Goal: Transaction & Acquisition: Purchase product/service

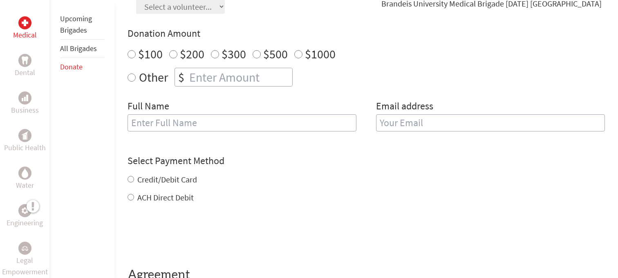
scroll to position [156, 0]
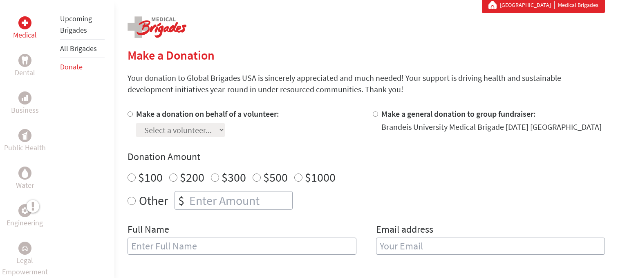
click at [128, 201] on input "Other" at bounding box center [132, 201] width 8 height 8
radio input "true"
click at [185, 202] on div "$" at bounding box center [181, 201] width 13 height 18
click at [193, 202] on input "number" at bounding box center [240, 201] width 105 height 18
type input "5"
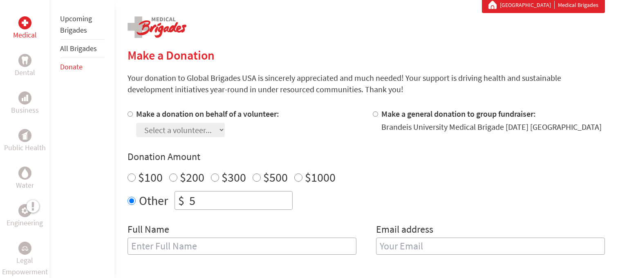
click at [185, 238] on input "text" at bounding box center [242, 246] width 229 height 17
type input "e"
type input "Eva O"
click at [444, 240] on input "email" at bounding box center [490, 246] width 229 height 17
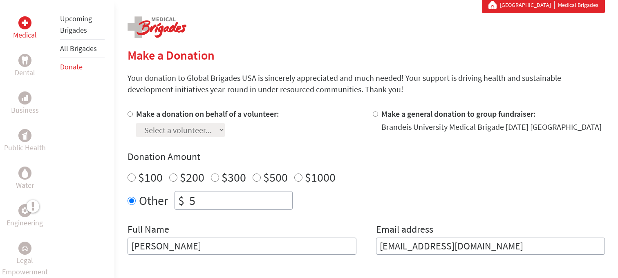
type input "[EMAIL_ADDRESS][DOMAIN_NAME]"
click at [375, 117] on div at bounding box center [377, 122] width 9 height 29
click at [377, 114] on input "Make a general donation to group fundraiser:" at bounding box center [375, 114] width 5 height 5
radio input "true"
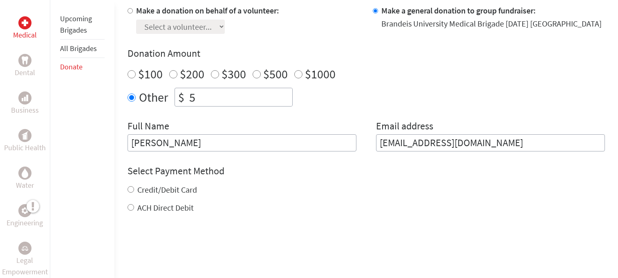
scroll to position [273, 0]
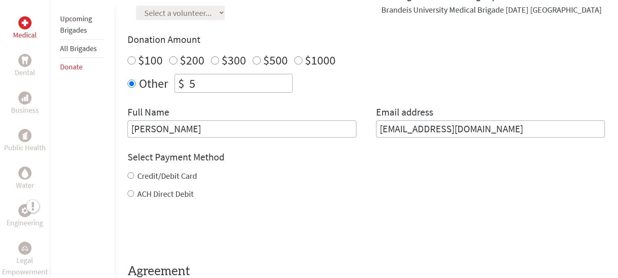
click at [129, 175] on input "Credit/Debit Card" at bounding box center [131, 176] width 7 height 7
radio input "true"
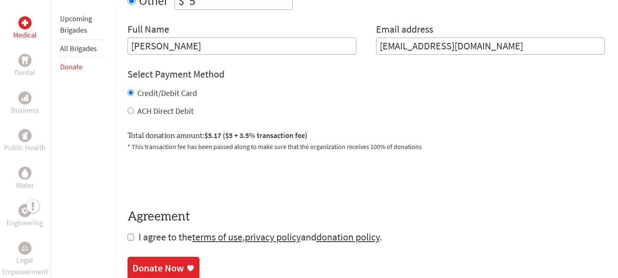
scroll to position [365, 0]
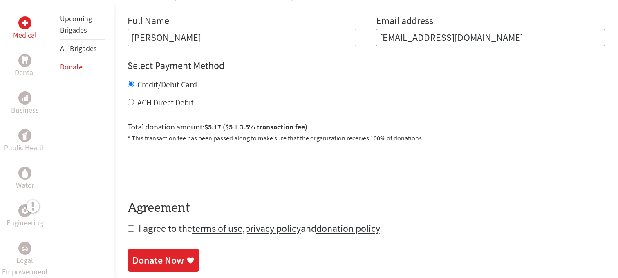
click at [154, 254] on link "Donate Now" at bounding box center [164, 260] width 72 height 23
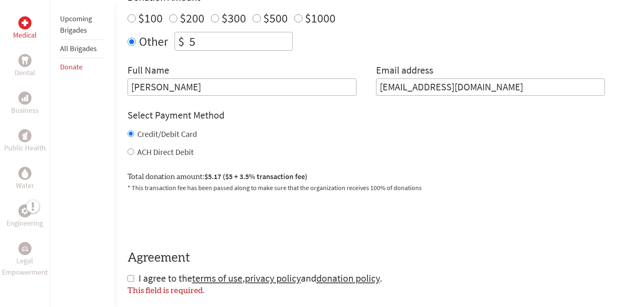
scroll to position [376, 0]
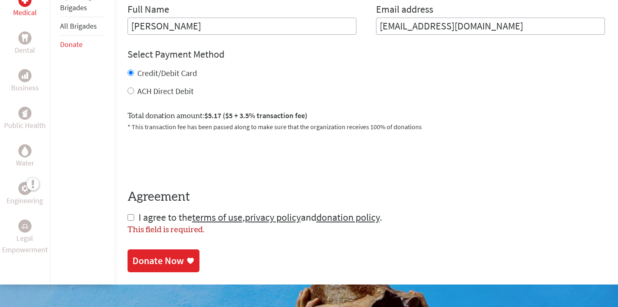
click at [172, 257] on div "Donate Now" at bounding box center [158, 260] width 52 height 13
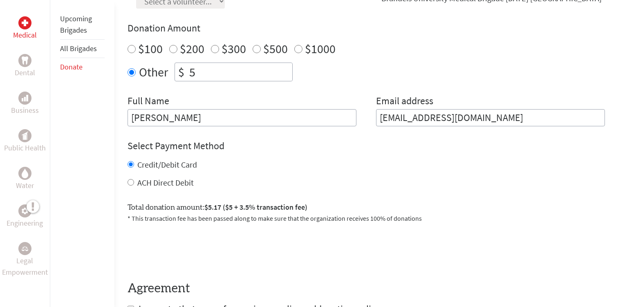
scroll to position [264, 0]
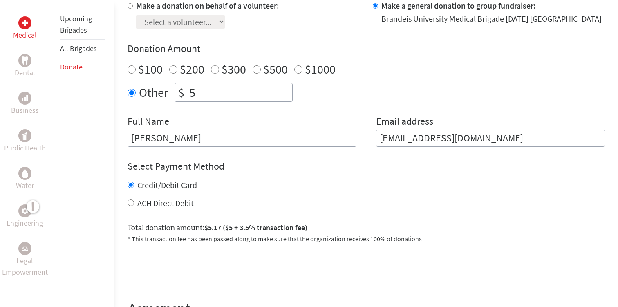
drag, startPoint x: 190, startPoint y: 92, endPoint x: 173, endPoint y: 92, distance: 17.2
click at [173, 92] on div "Other $ 5" at bounding box center [367, 92] width 478 height 19
click at [247, 145] on input "Eva O" at bounding box center [242, 138] width 229 height 17
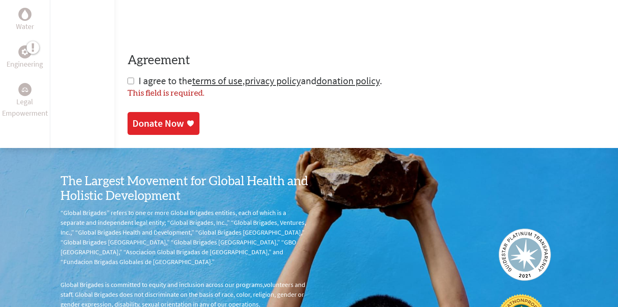
scroll to position [535, 0]
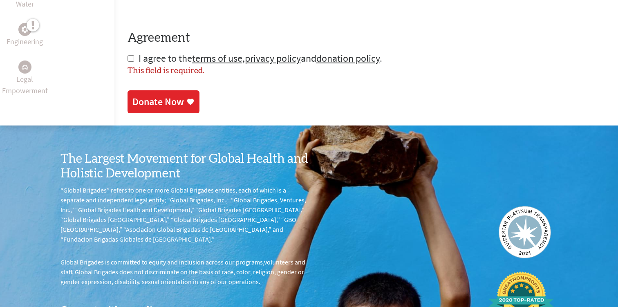
type input "[PERSON_NAME]"
click at [171, 105] on div "Donate Now" at bounding box center [158, 101] width 52 height 13
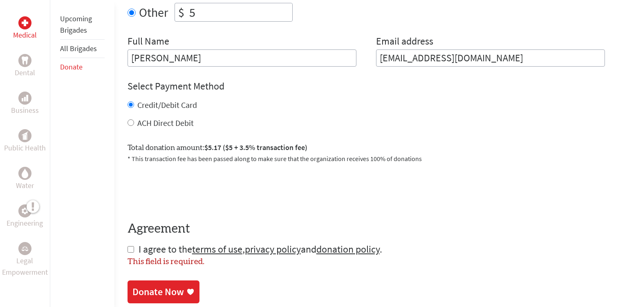
scroll to position [372, 0]
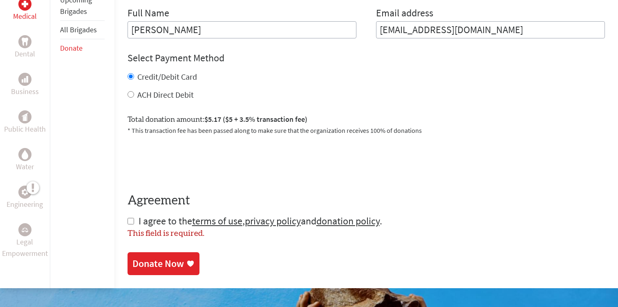
click at [132, 222] on input "checkbox" at bounding box center [131, 221] width 7 height 7
checkbox input "true"
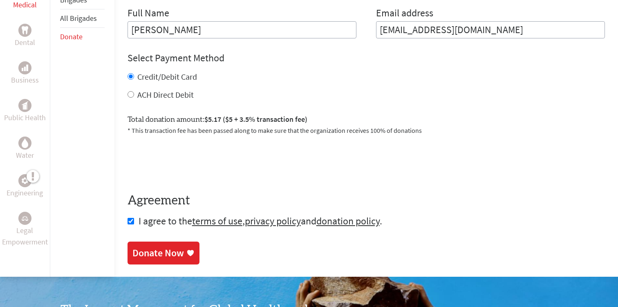
click at [142, 254] on div "Donate Now" at bounding box center [158, 253] width 52 height 13
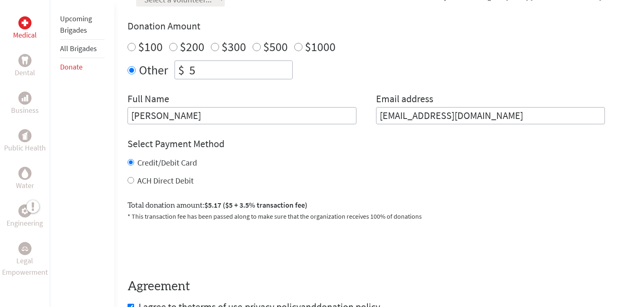
scroll to position [288, 0]
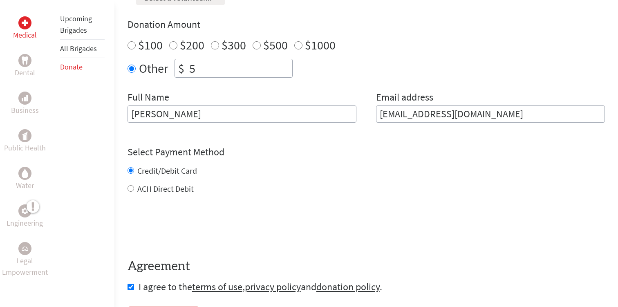
click at [137, 187] on label "ACH Direct Debit" at bounding box center [165, 189] width 56 height 10
click at [134, 187] on input "ACH Direct Debit" at bounding box center [131, 188] width 7 height 7
radio input "true"
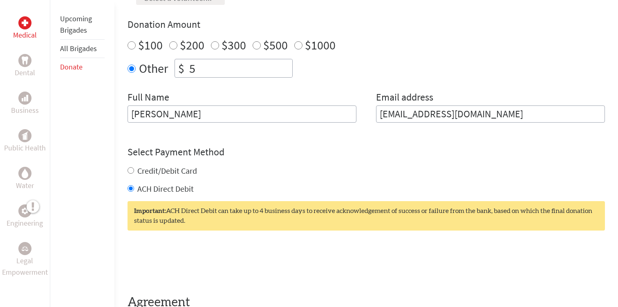
click at [132, 174] on div "Credit/Debit Card" at bounding box center [367, 170] width 478 height 11
click at [133, 173] on div "Credit/Debit Card" at bounding box center [367, 170] width 478 height 11
click at [129, 171] on input "Credit/Debit Card" at bounding box center [131, 170] width 7 height 7
radio input "true"
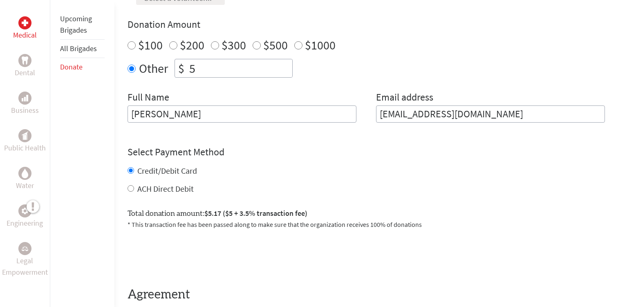
click at [153, 212] on label "Total donation amount: $5.17 ($5 + 3.5% transaction fee)" at bounding box center [218, 214] width 180 height 12
drag, startPoint x: 133, startPoint y: 207, endPoint x: 201, endPoint y: 207, distance: 67.5
click at [201, 207] on div "Total donation amount: $5.17 ($5 + 3.5% transaction fee) * This transaction fee…" at bounding box center [367, 215] width 478 height 28
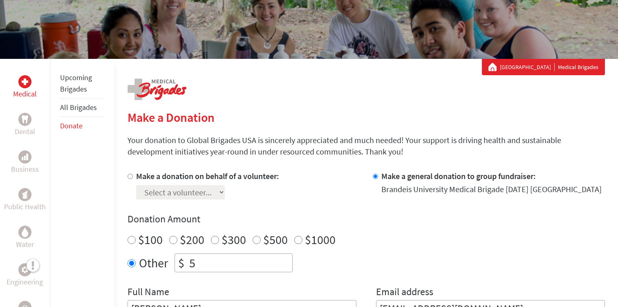
scroll to position [98, 0]
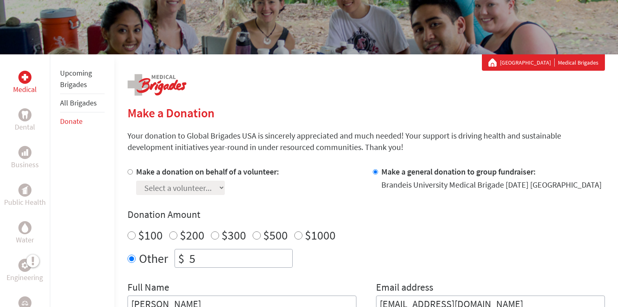
scroll to position [365, 0]
